Goal: Task Accomplishment & Management: Manage account settings

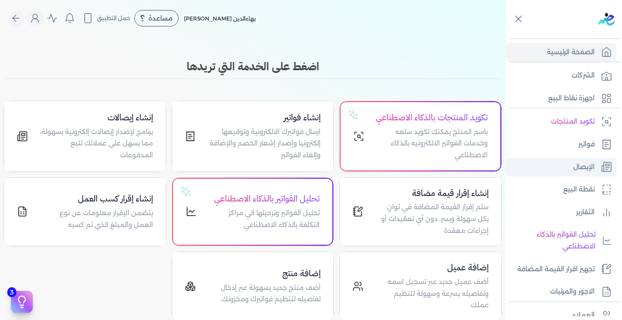
click at [581, 160] on link "الإيصال" at bounding box center [561, 167] width 111 height 19
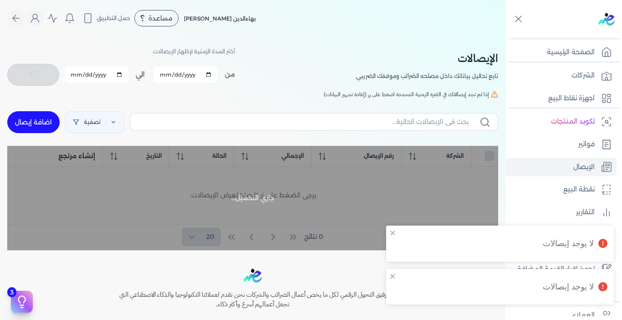
checkbox input "false"
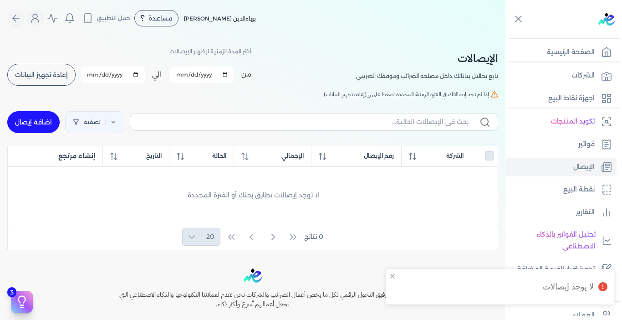
click at [196, 76] on input "[DATE]" at bounding box center [202, 74] width 64 height 16
click at [229, 73] on input "[DATE]" at bounding box center [202, 74] width 64 height 16
type input "[DATE]"
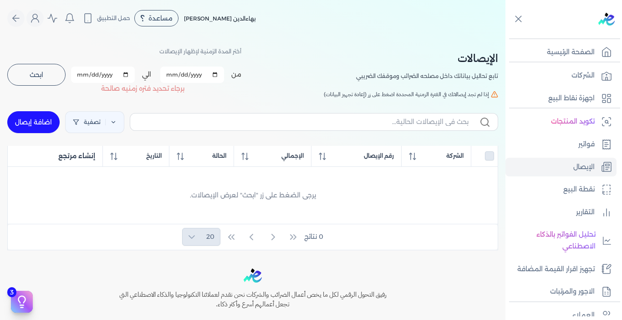
click at [118, 77] on input "[DATE]" at bounding box center [103, 74] width 64 height 16
click at [130, 75] on input "[DATE]" at bounding box center [103, 74] width 64 height 16
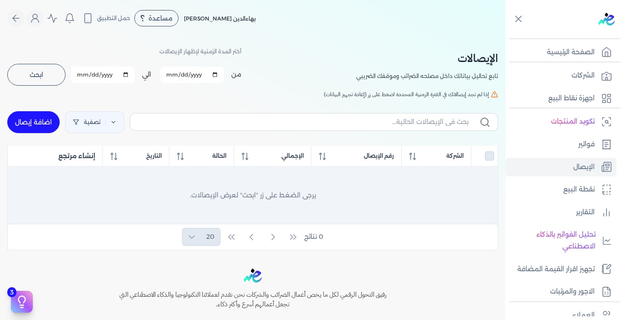
type input "[DATE]"
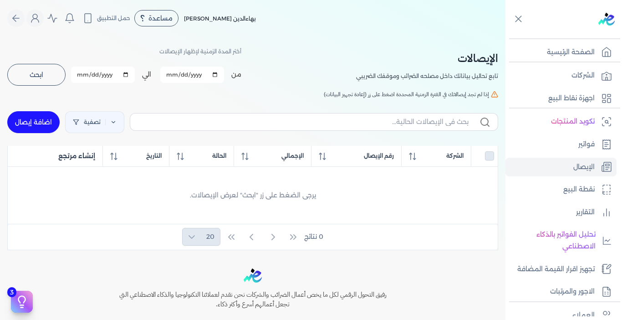
click at [58, 76] on button "ابحث" at bounding box center [36, 75] width 58 height 22
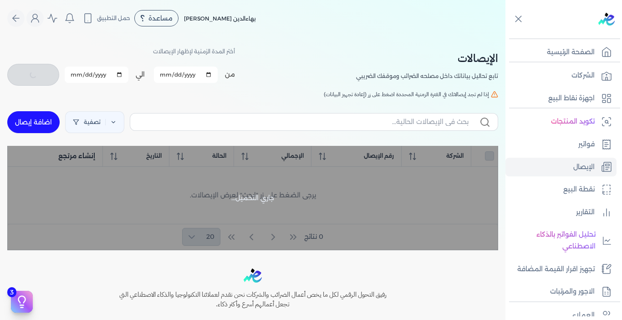
checkbox input "false"
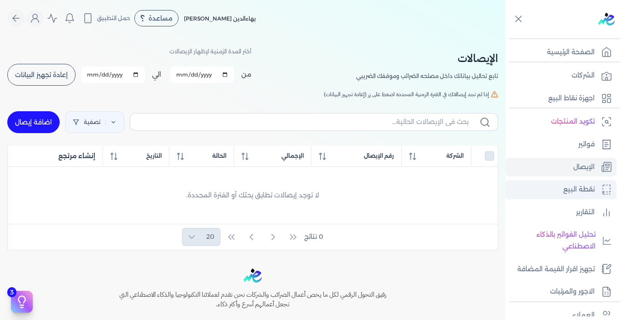
click at [569, 194] on p "نقطة البيع" at bounding box center [578, 190] width 31 height 12
select select
select select "EGP"
select select "EGS"
select select "B"
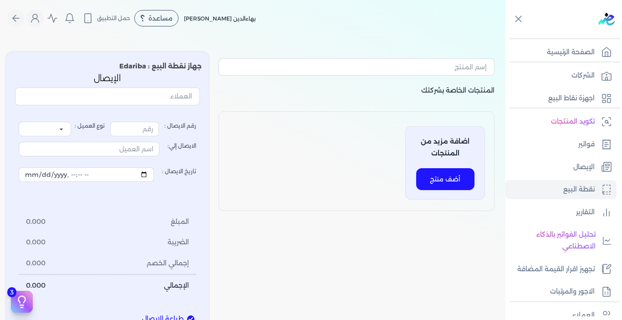
type input "1"
select select "P"
type input "عميل نقدي"
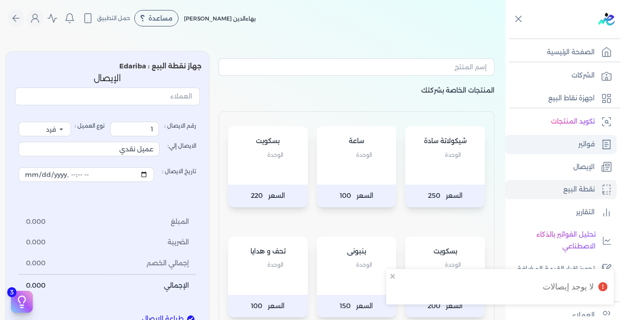
click at [577, 143] on link "فواتير" at bounding box center [561, 144] width 111 height 19
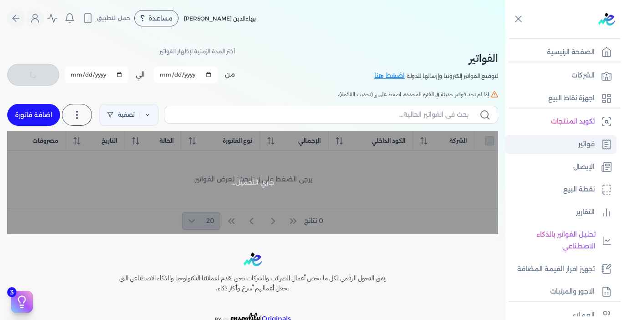
checkbox input "false"
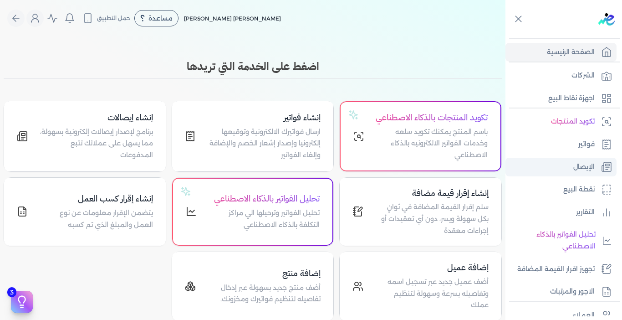
click at [594, 165] on p "الإيصال" at bounding box center [583, 167] width 21 height 12
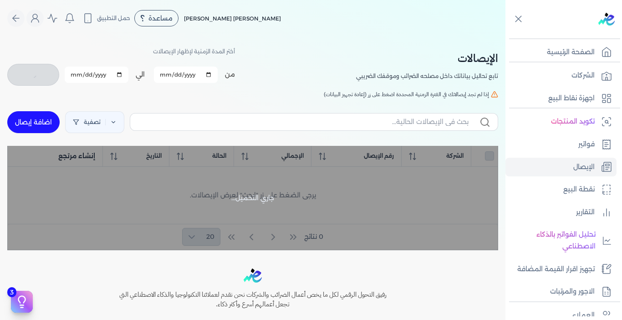
checkbox input "false"
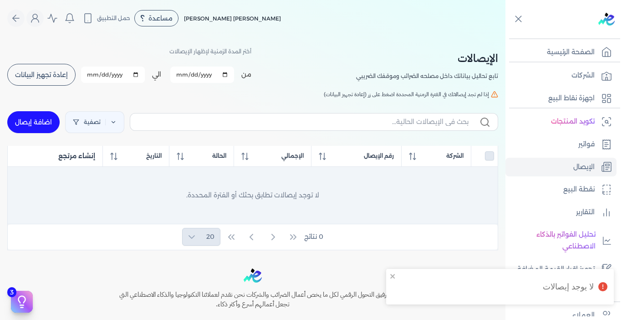
click at [319, 199] on div "لا توجد إيصالات تطابق بحثك أو الفترة المحددة." at bounding box center [252, 195] width 475 height 46
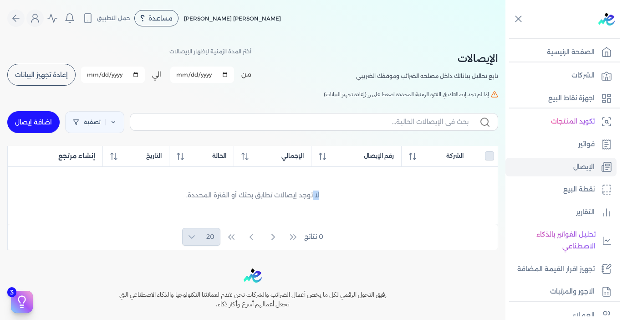
click at [34, 130] on link "اضافة إيصال" at bounding box center [33, 122] width 52 height 22
click at [49, 118] on link "اضافة إيصال" at bounding box center [33, 122] width 52 height 22
select select
select select "EGP"
select select "EGS"
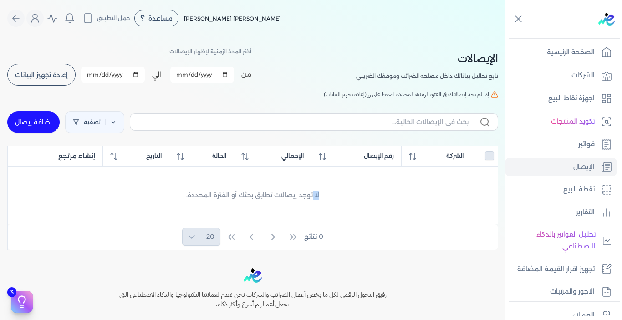
select select "B"
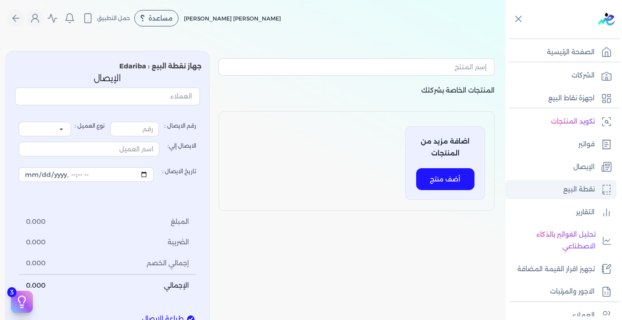
click at [589, 187] on p "نقطة البيع" at bounding box center [578, 190] width 31 height 12
click at [586, 162] on p "الإيصال" at bounding box center [583, 167] width 21 height 12
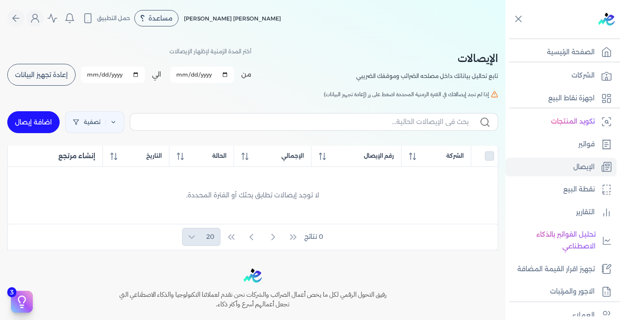
drag, startPoint x: 365, startPoint y: 149, endPoint x: 378, endPoint y: 125, distance: 27.7
click at [371, 142] on div "تصفية اضافة إيصال الشركة رقم الإيصال الإجمالي الحالة التاريخ إنشاء مرتجع لا توج…" at bounding box center [252, 178] width 491 height 144
click at [60, 69] on button "إعادة تجهيز البيانات" at bounding box center [41, 75] width 68 height 22
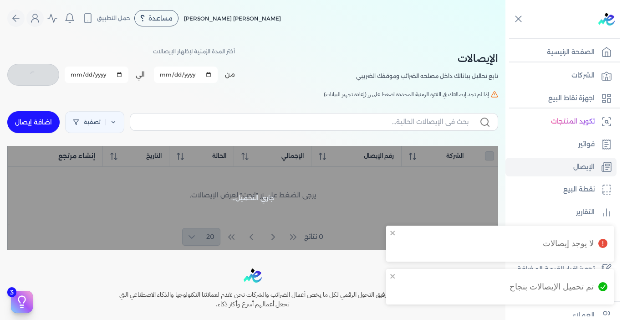
checkbox input "false"
